Goal: Transaction & Acquisition: Book appointment/travel/reservation

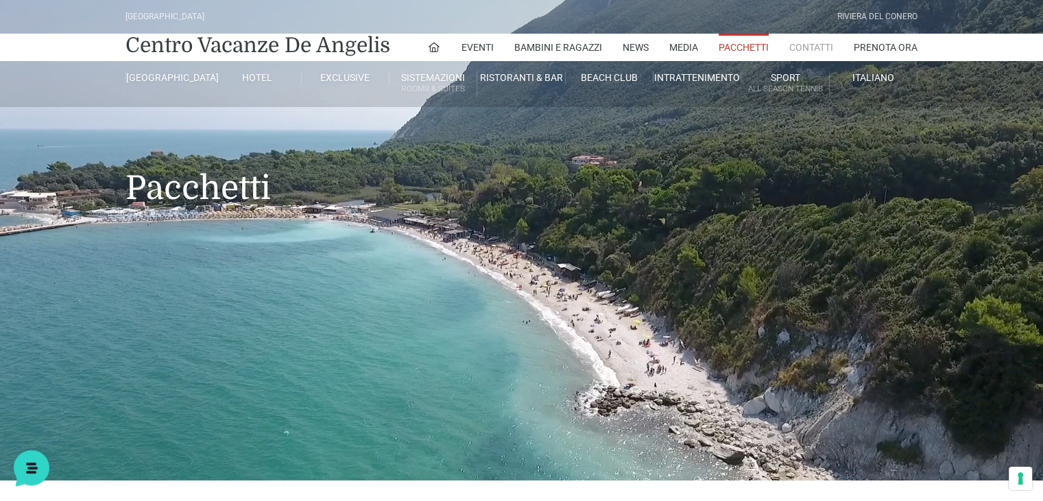
click at [816, 47] on link "Contatti" at bounding box center [811, 47] width 44 height 27
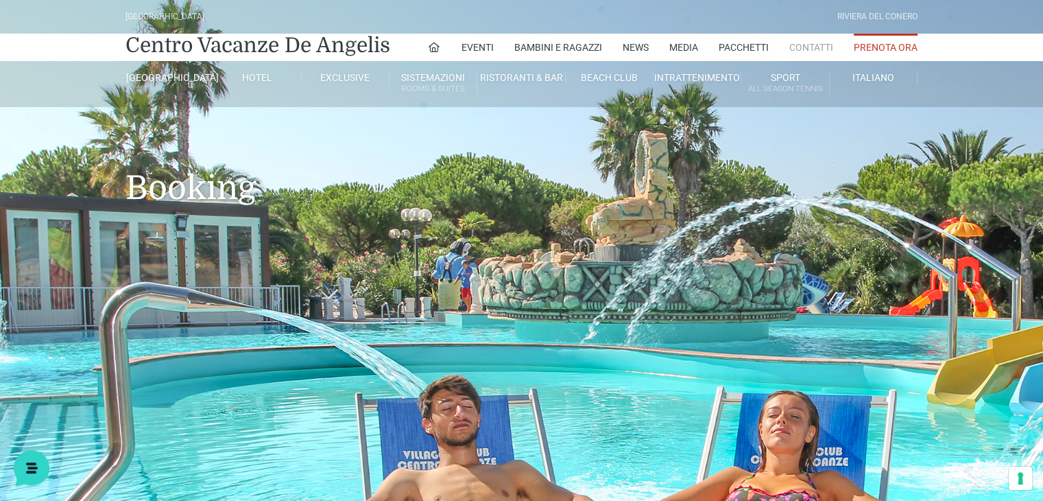
click at [817, 41] on link "Contatti" at bounding box center [811, 47] width 44 height 27
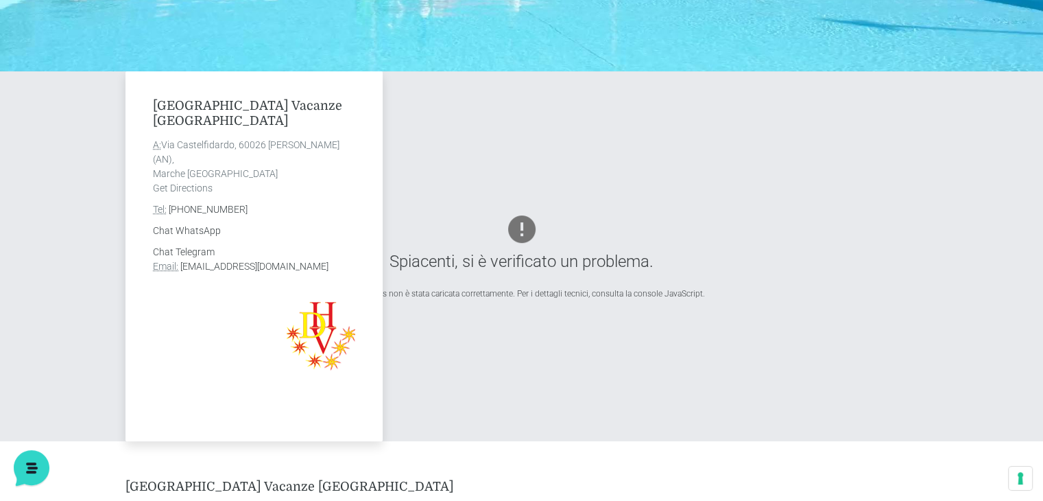
scroll to position [405, 0]
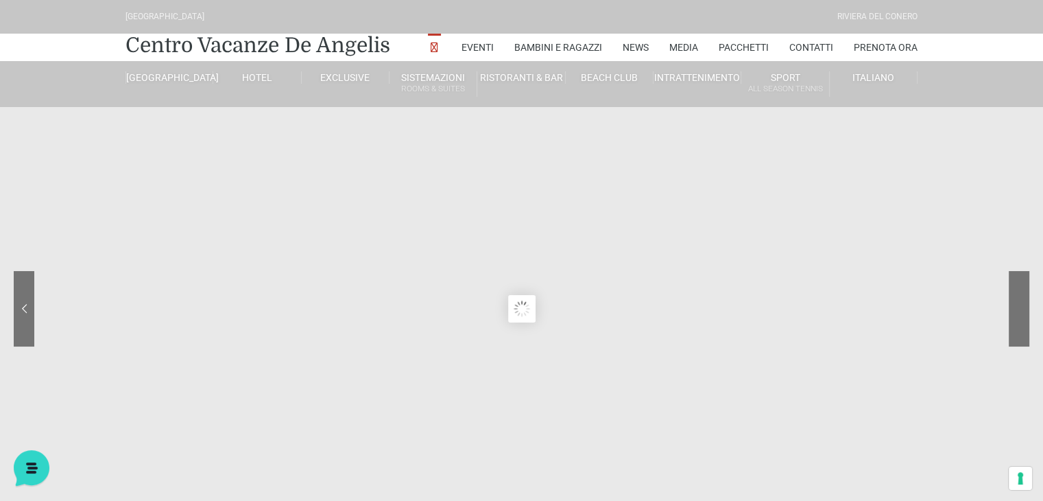
click at [1020, 311] on sr7-nav-img-live at bounding box center [967, 308] width 123 height 75
click at [879, 43] on link "Prenota Ora" at bounding box center [886, 47] width 64 height 27
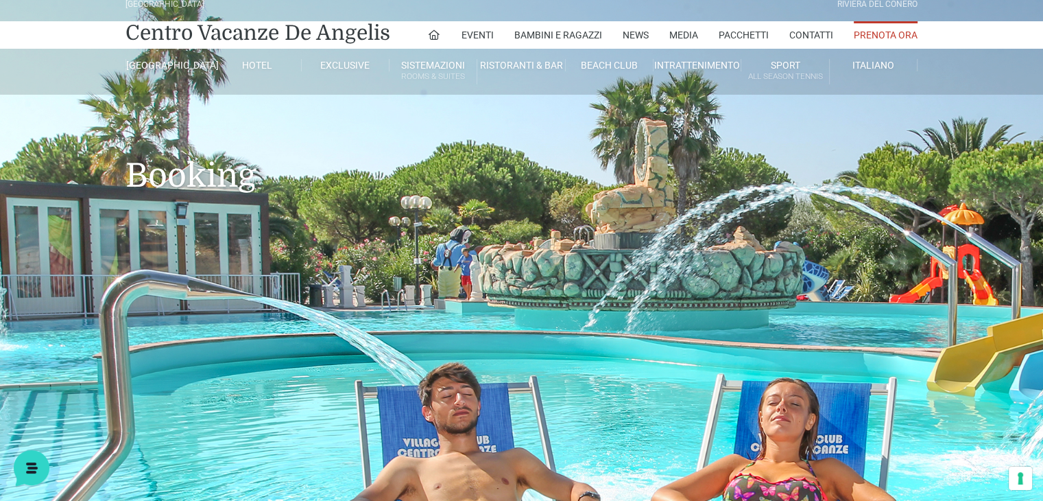
scroll to position [10, 0]
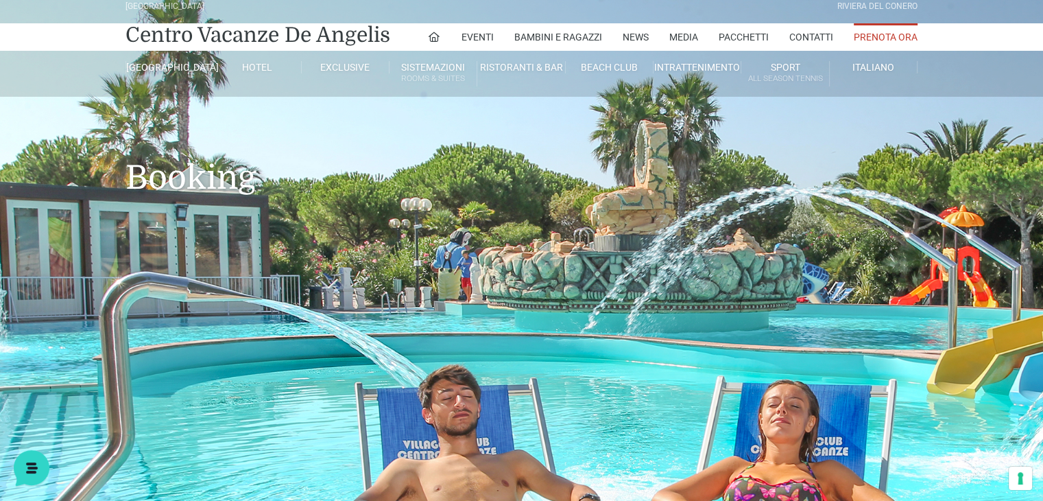
click at [968, 330] on header "Villaggio Hotel Resort Riviera Del Conero Centro Vacanze De Angelis Eventi Miss…" at bounding box center [521, 264] width 1043 height 549
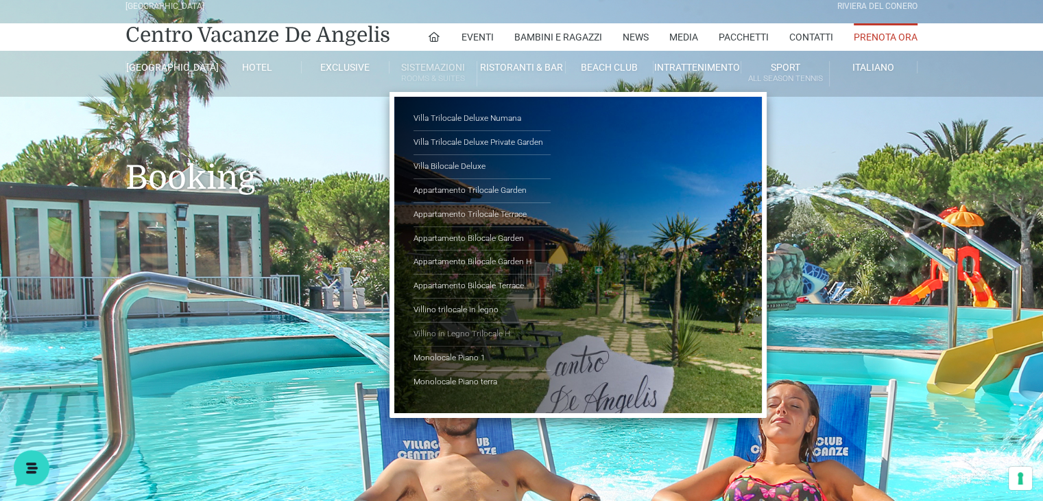
click at [461, 333] on link "Villino in Legno Trilocale H" at bounding box center [482, 334] width 137 height 24
